Goal: Transaction & Acquisition: Purchase product/service

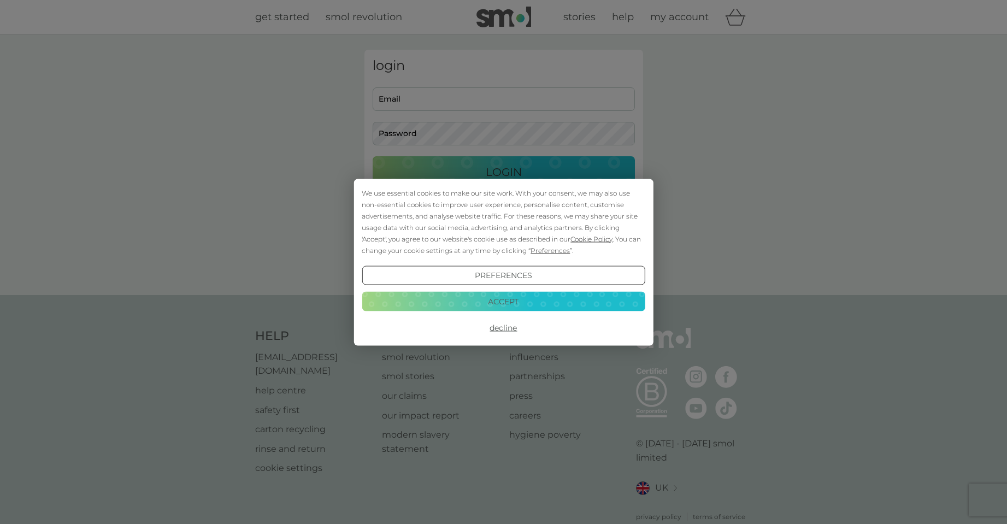
click at [524, 301] on button "Accept" at bounding box center [503, 302] width 283 height 20
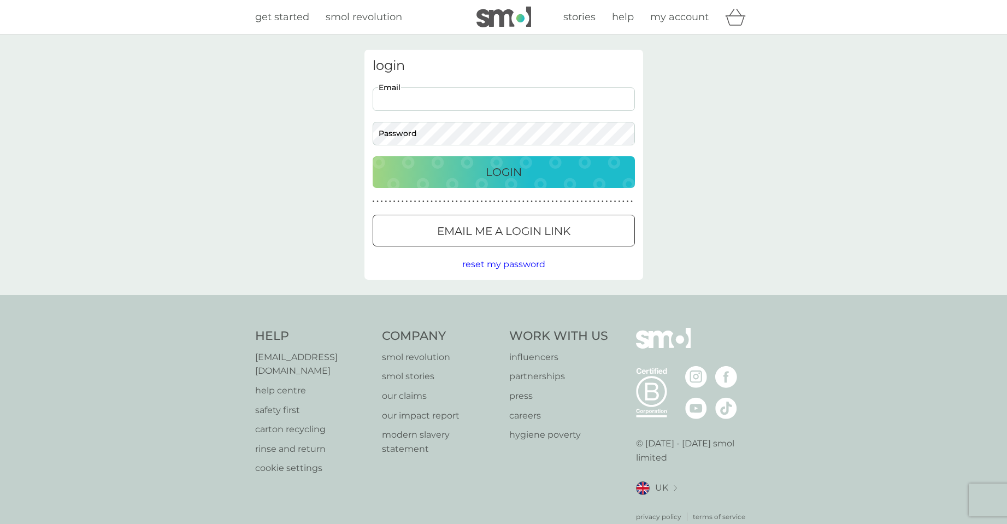
click at [464, 98] on input "Email" at bounding box center [504, 98] width 262 height 23
type input "jennylyates@yahoo.co.uk"
click at [373, 156] on button "Login" at bounding box center [504, 172] width 262 height 32
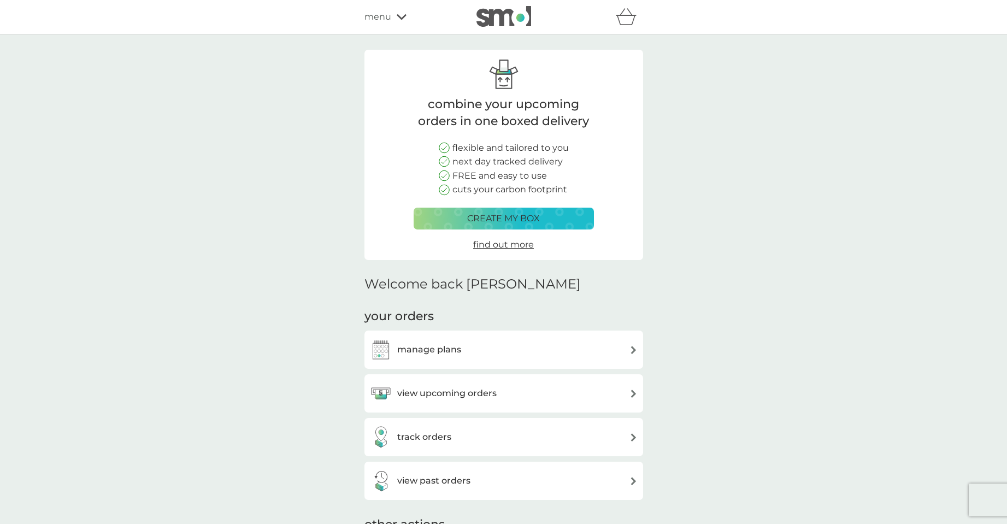
click at [440, 347] on h3 "manage plans" at bounding box center [429, 350] width 64 height 14
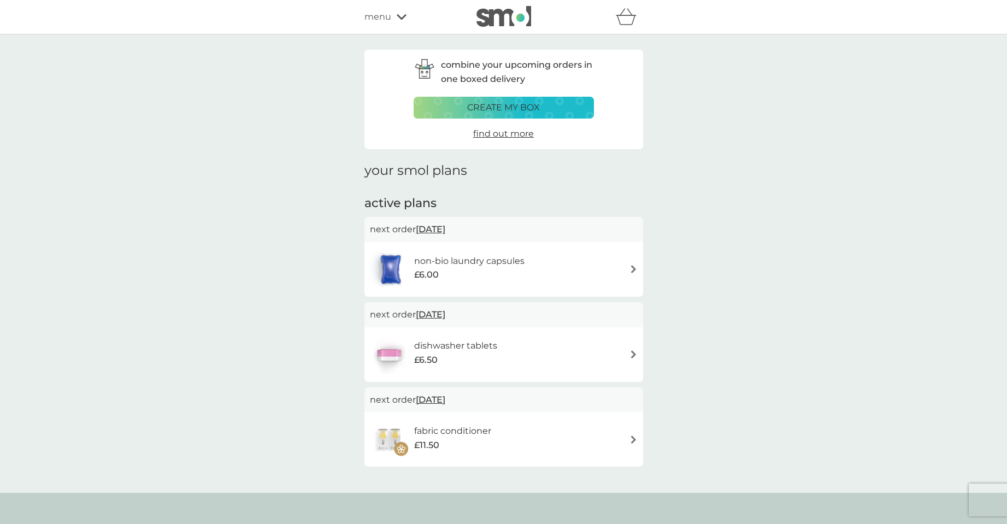
click at [445, 428] on h6 "fabric conditioner" at bounding box center [452, 431] width 77 height 14
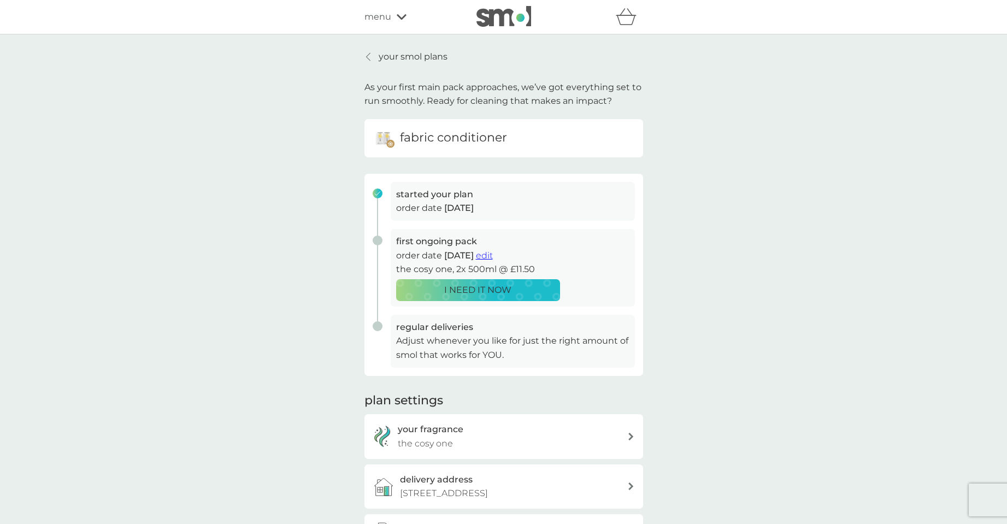
click at [365, 55] on div at bounding box center [369, 56] width 8 height 9
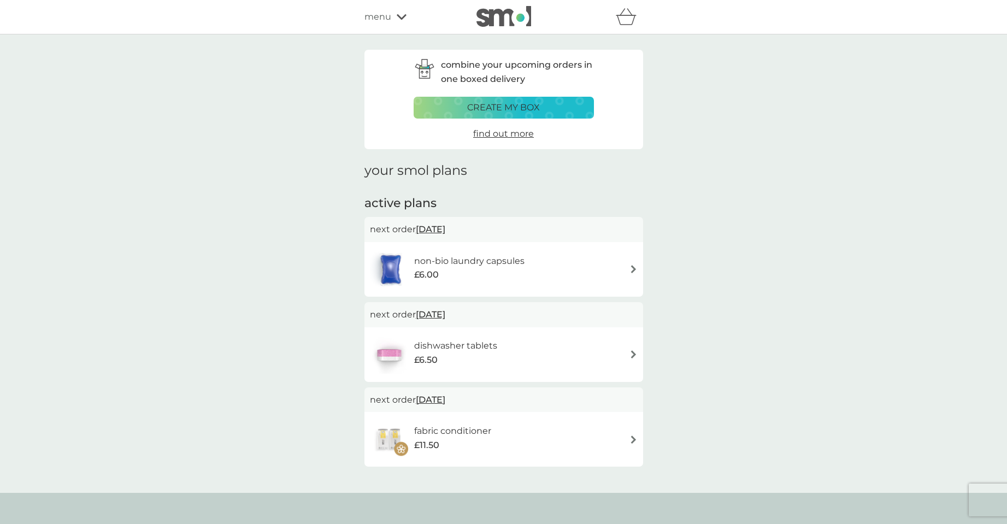
click at [497, 271] on div "£6.00" at bounding box center [469, 275] width 110 height 14
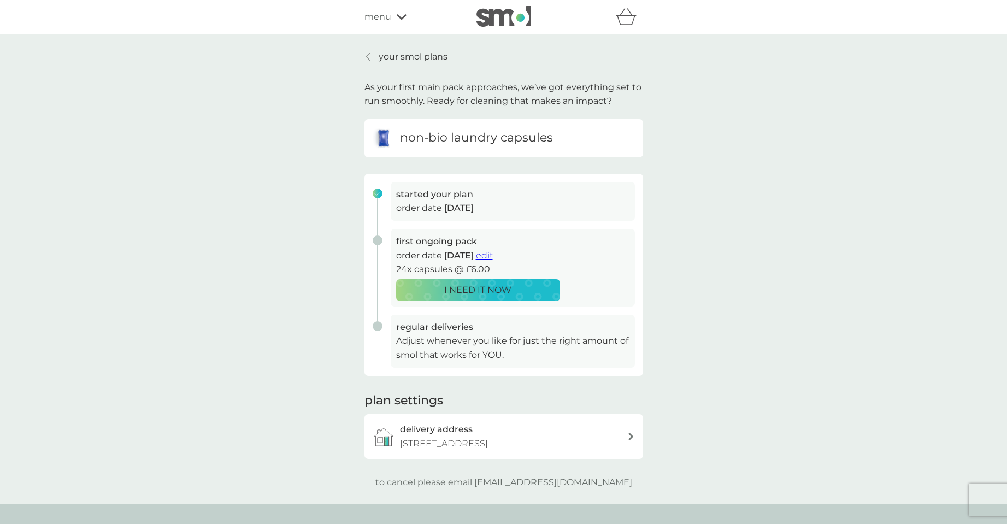
click at [491, 290] on p "I NEED IT NOW" at bounding box center [477, 290] width 67 height 14
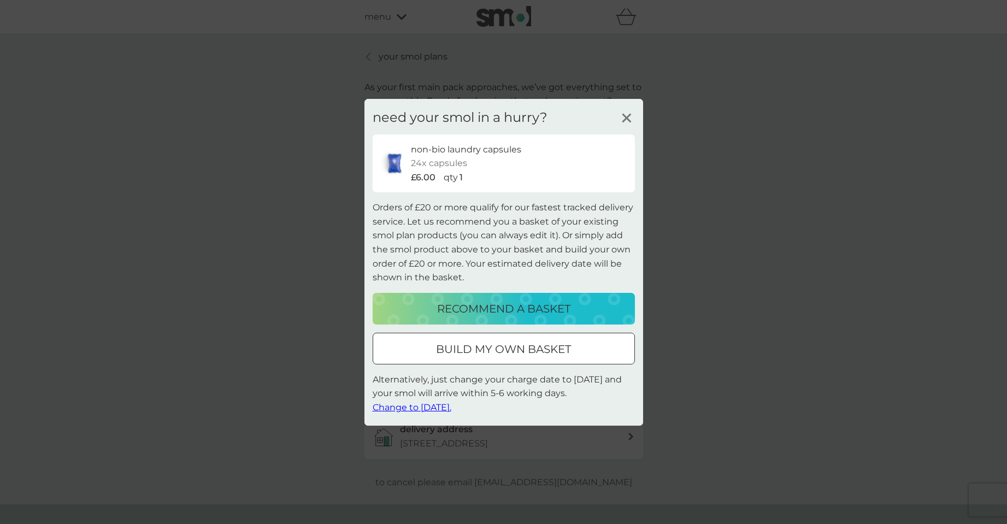
click at [468, 305] on p "recommend a basket" at bounding box center [503, 308] width 133 height 17
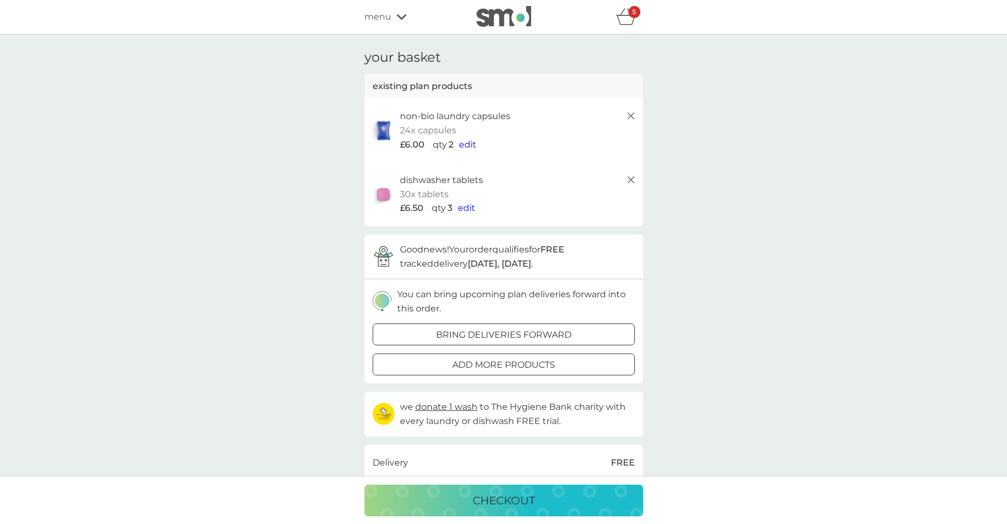
click at [635, 178] on icon at bounding box center [630, 179] width 13 height 13
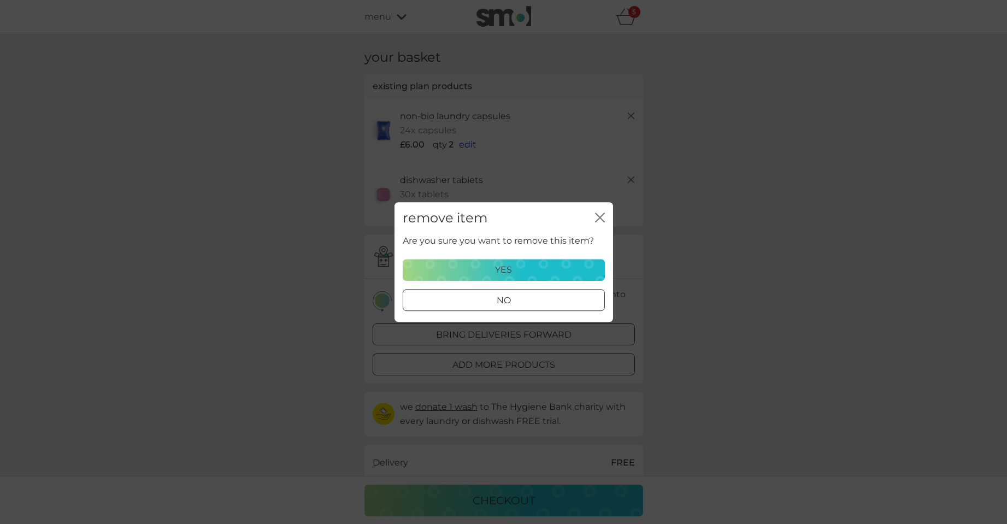
drag, startPoint x: 515, startPoint y: 279, endPoint x: 610, endPoint y: 197, distance: 125.1
click at [517, 277] on button "yes" at bounding box center [504, 270] width 202 height 22
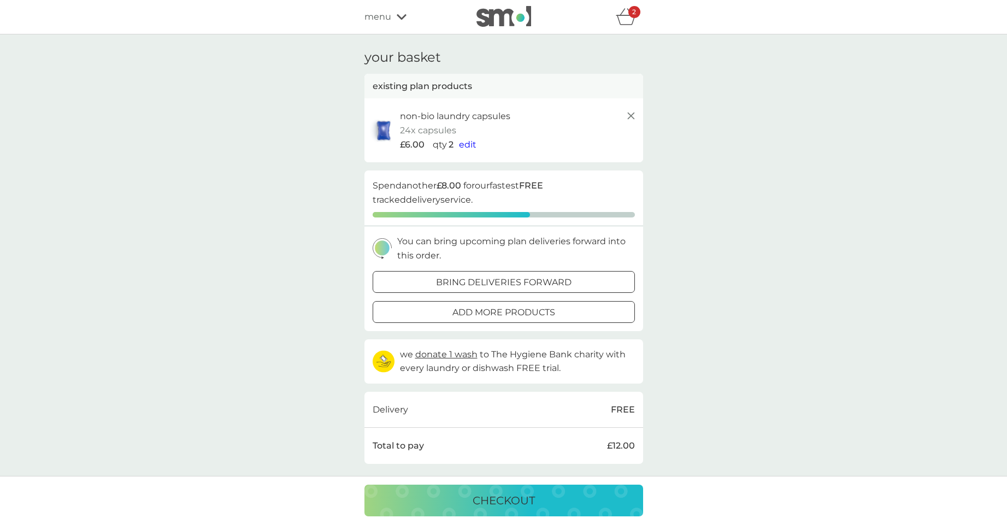
click at [632, 112] on icon at bounding box center [630, 115] width 13 height 13
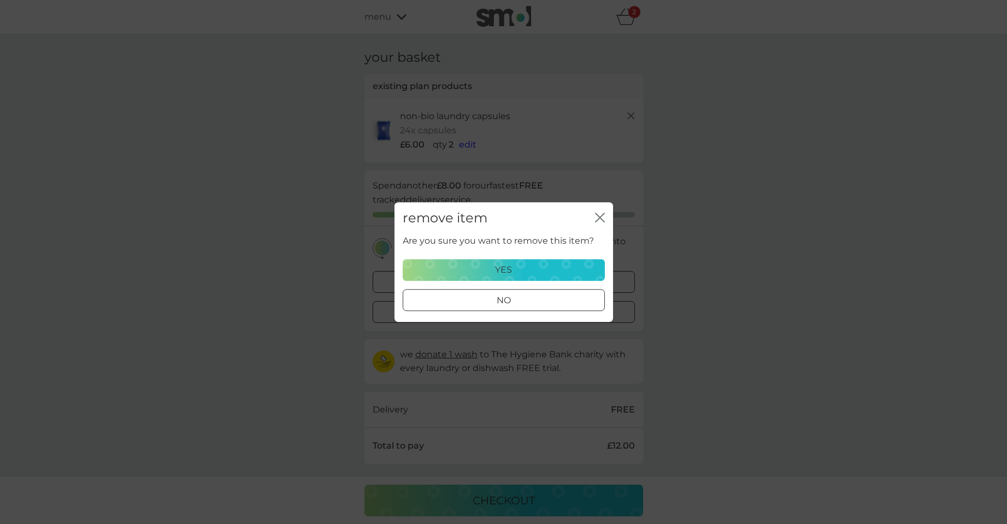
click at [508, 273] on p "yes" at bounding box center [503, 270] width 17 height 14
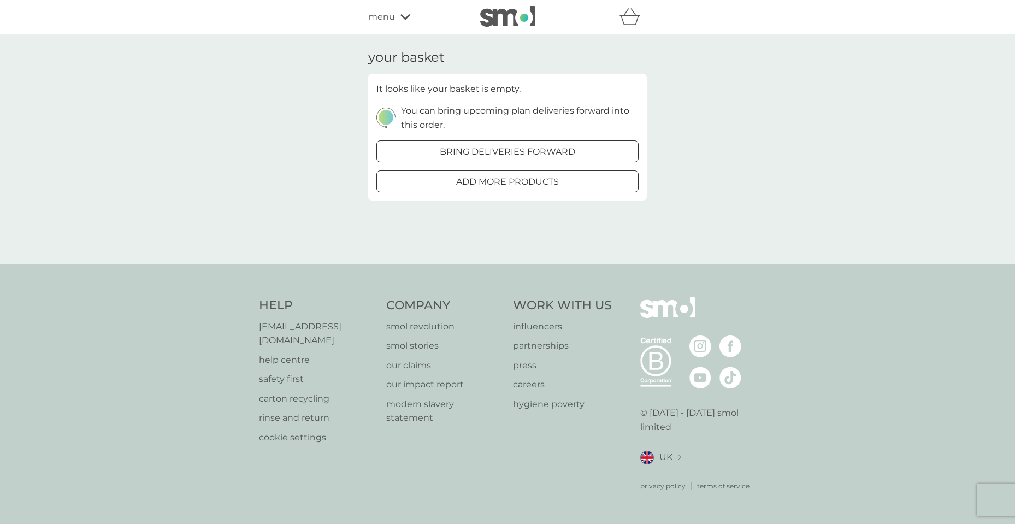
click at [386, 17] on span "menu" at bounding box center [381, 17] width 27 height 14
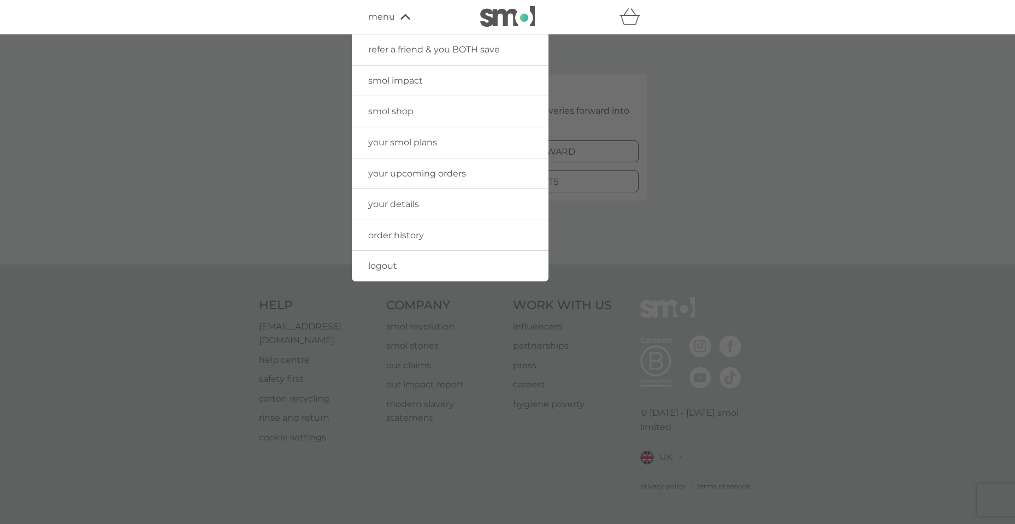
drag, startPoint x: 786, startPoint y: 139, endPoint x: 643, endPoint y: 108, distance: 146.4
click at [786, 138] on div at bounding box center [507, 296] width 1015 height 524
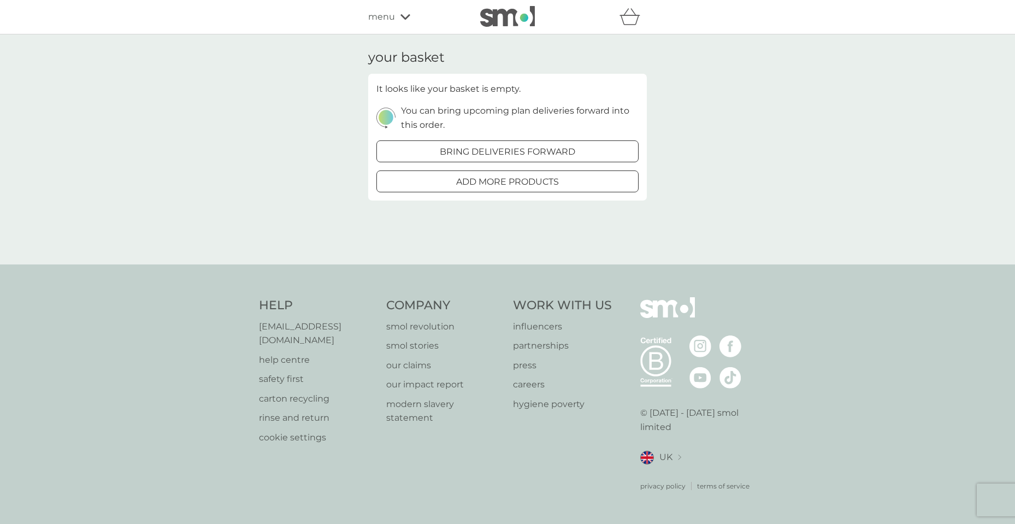
click at [368, 14] on span "menu" at bounding box center [381, 17] width 27 height 14
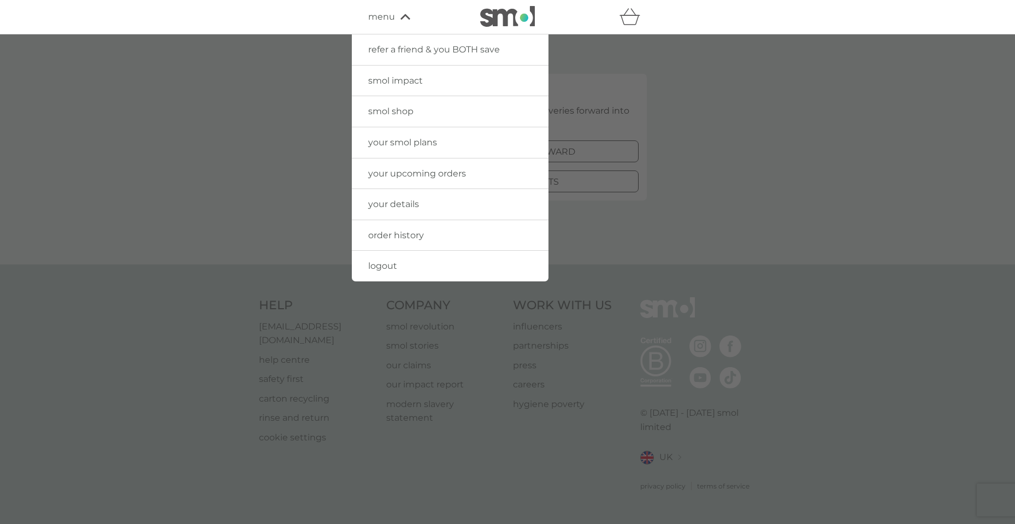
click at [378, 14] on span "menu" at bounding box center [381, 17] width 27 height 14
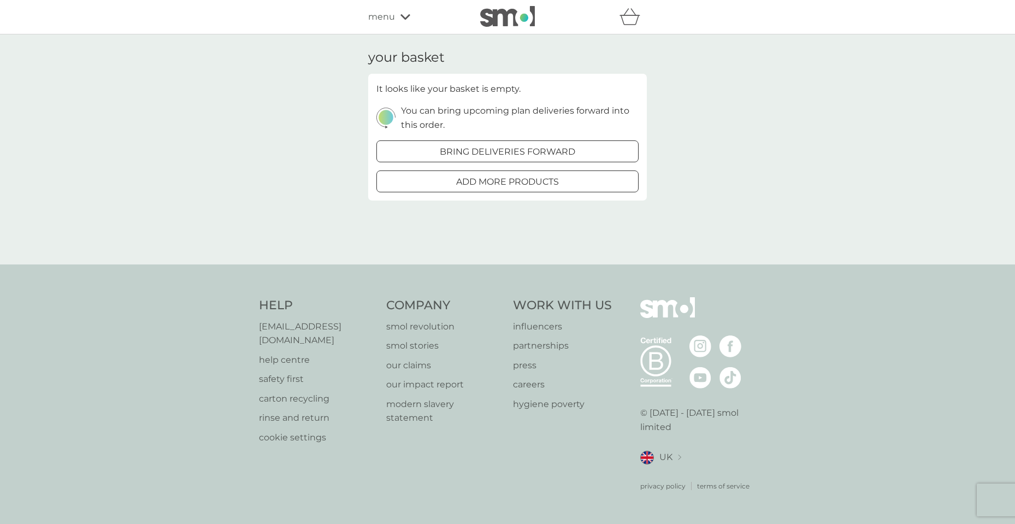
click at [378, 14] on span "menu" at bounding box center [381, 17] width 27 height 14
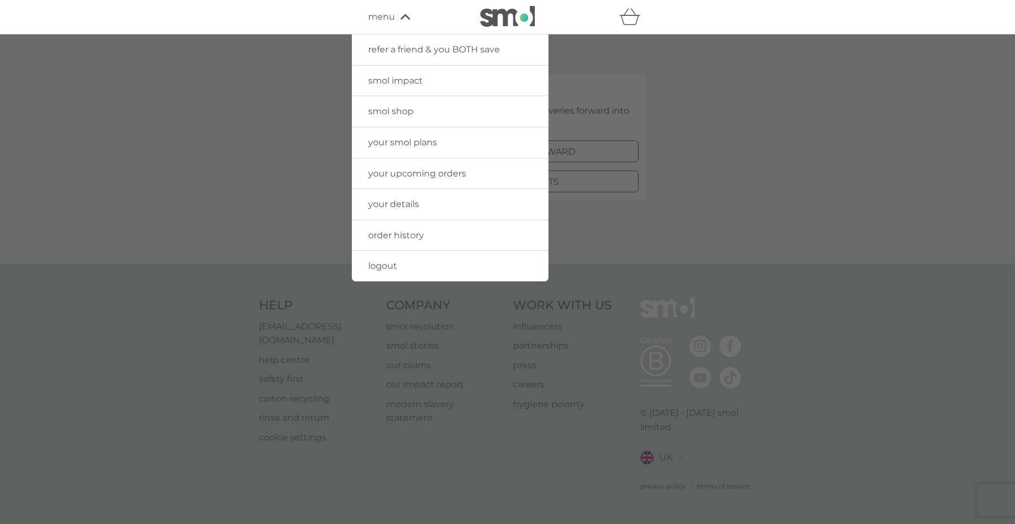
click at [399, 145] on span "your smol plans" at bounding box center [402, 142] width 69 height 10
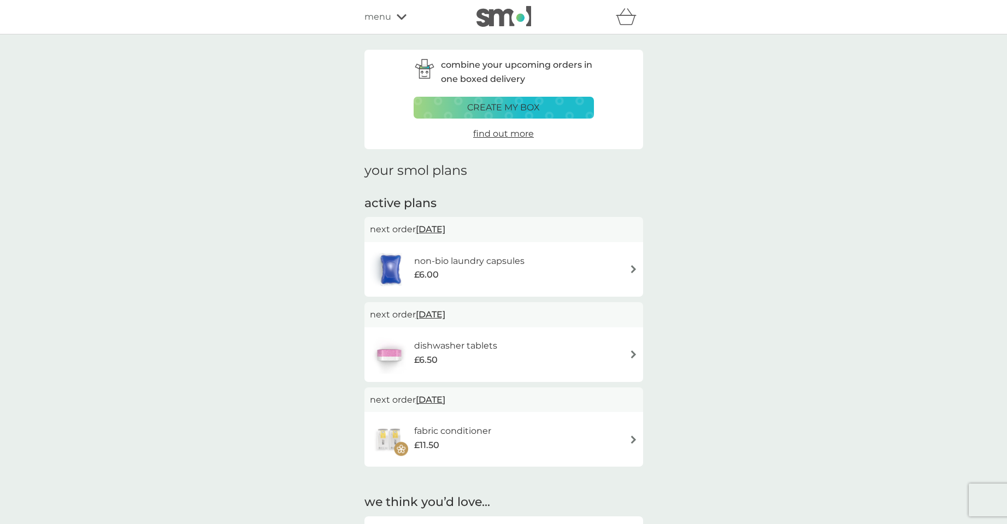
click at [613, 261] on div "non-bio laundry capsules £6.00" at bounding box center [504, 269] width 268 height 38
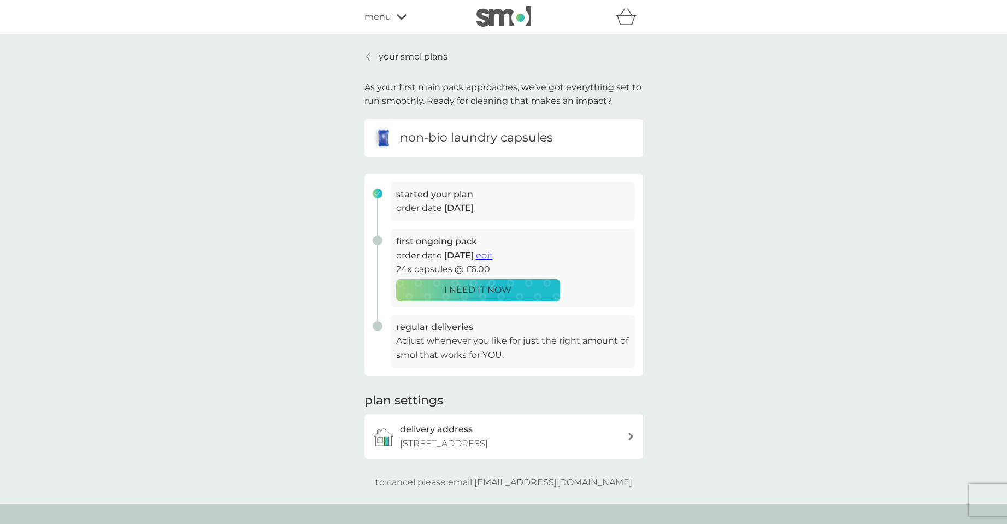
click at [518, 292] on div "I NEED IT NOW" at bounding box center [478, 290] width 150 height 14
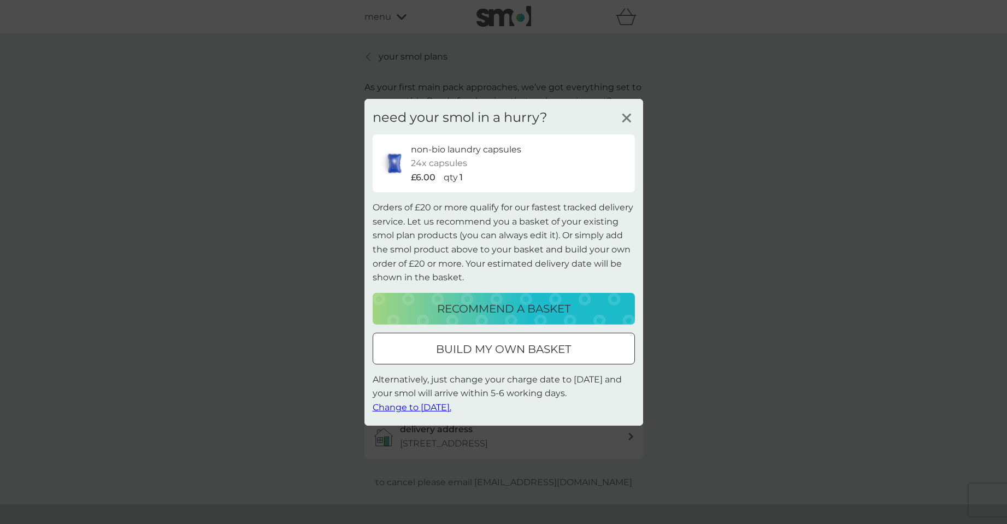
click at [515, 348] on div at bounding box center [503, 348] width 39 height 11
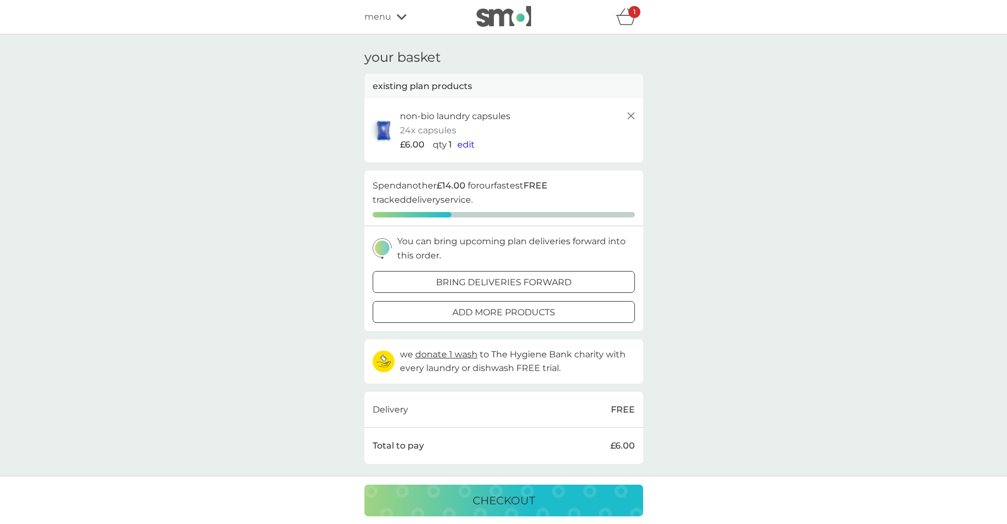
click at [467, 144] on span "edit" at bounding box center [465, 144] width 17 height 10
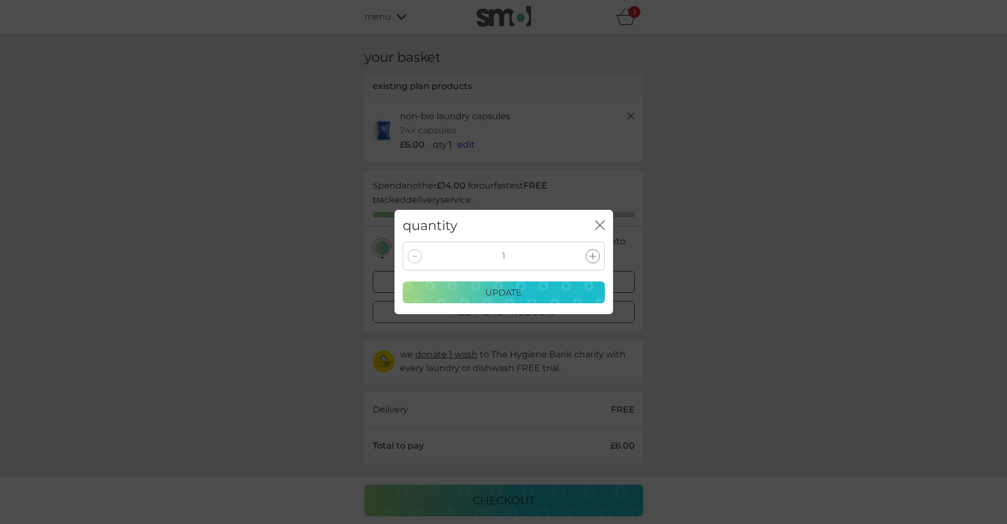
drag, startPoint x: 592, startPoint y: 253, endPoint x: 610, endPoint y: 294, distance: 44.8
click at [592, 254] on icon at bounding box center [592, 256] width 7 height 7
click at [518, 287] on p "update" at bounding box center [503, 293] width 37 height 14
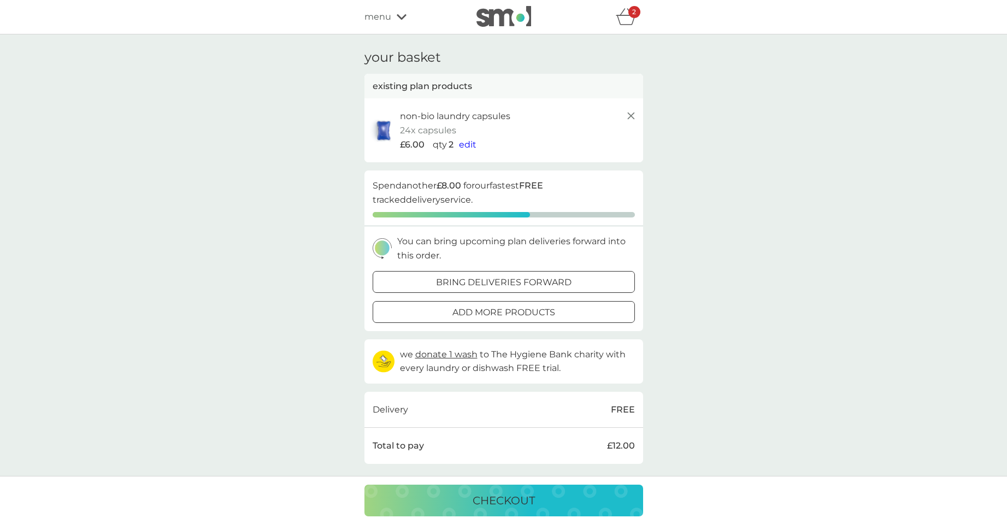
click at [508, 498] on p "checkout" at bounding box center [504, 500] width 62 height 17
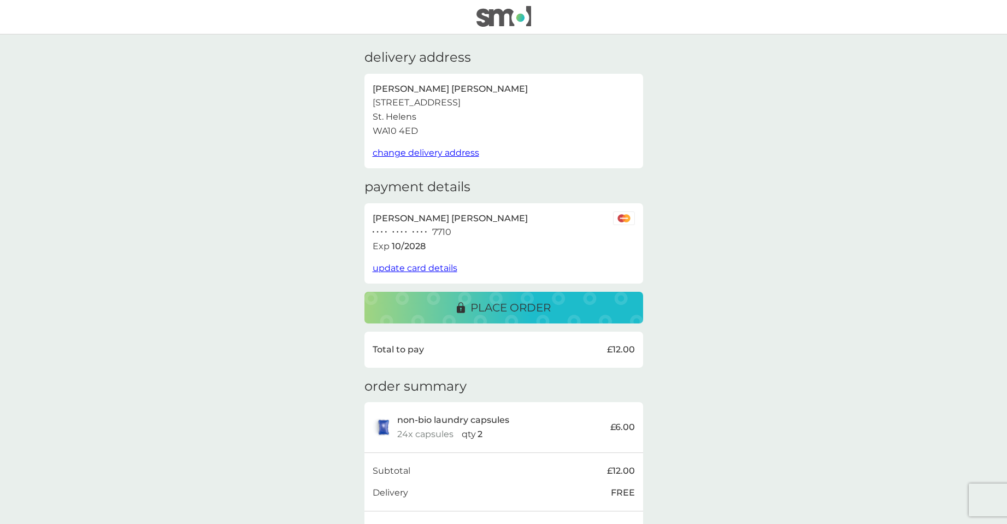
click at [504, 312] on p "place order" at bounding box center [510, 307] width 80 height 17
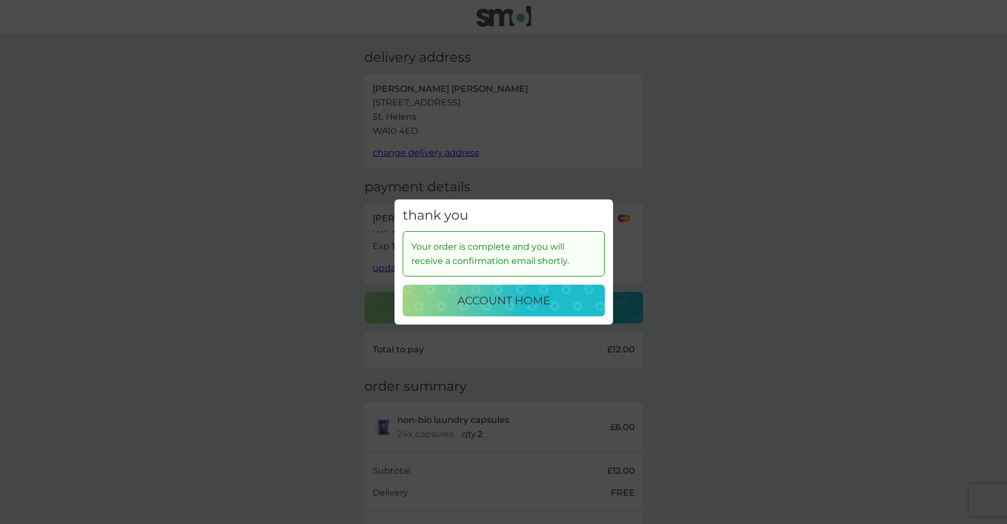
drag, startPoint x: 508, startPoint y: 302, endPoint x: 562, endPoint y: 285, distance: 56.5
click at [509, 302] on p "account home" at bounding box center [503, 300] width 93 height 17
